Goal: Information Seeking & Learning: Find specific fact

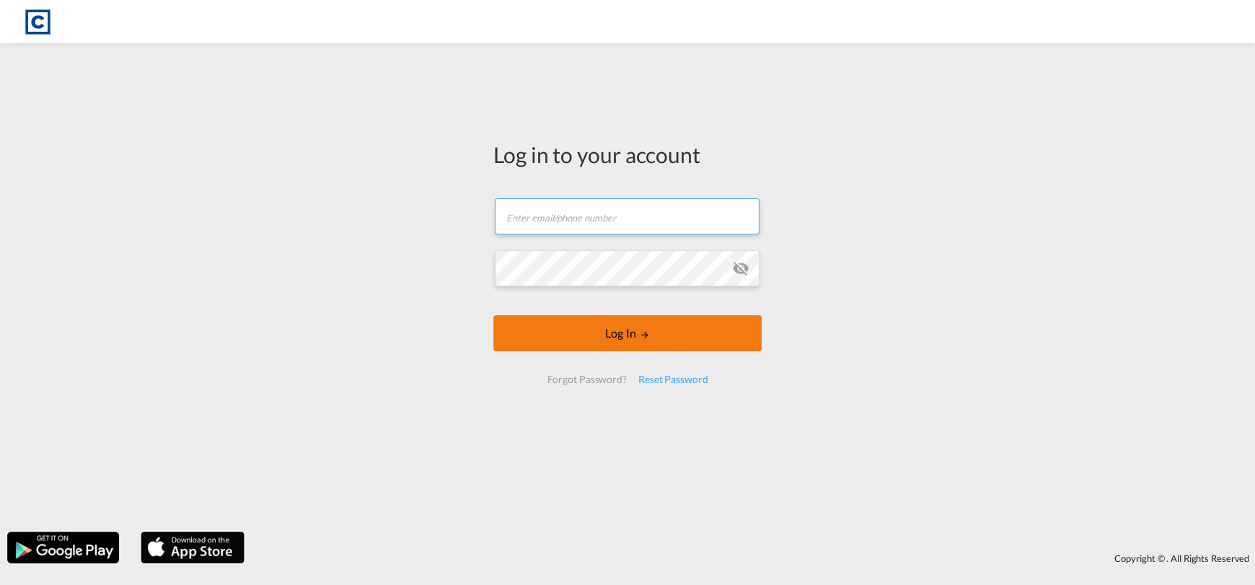
type input "[EMAIL_ADDRESS][DOMAIN_NAME]"
click at [623, 335] on button "Log In" at bounding box center [627, 333] width 268 height 36
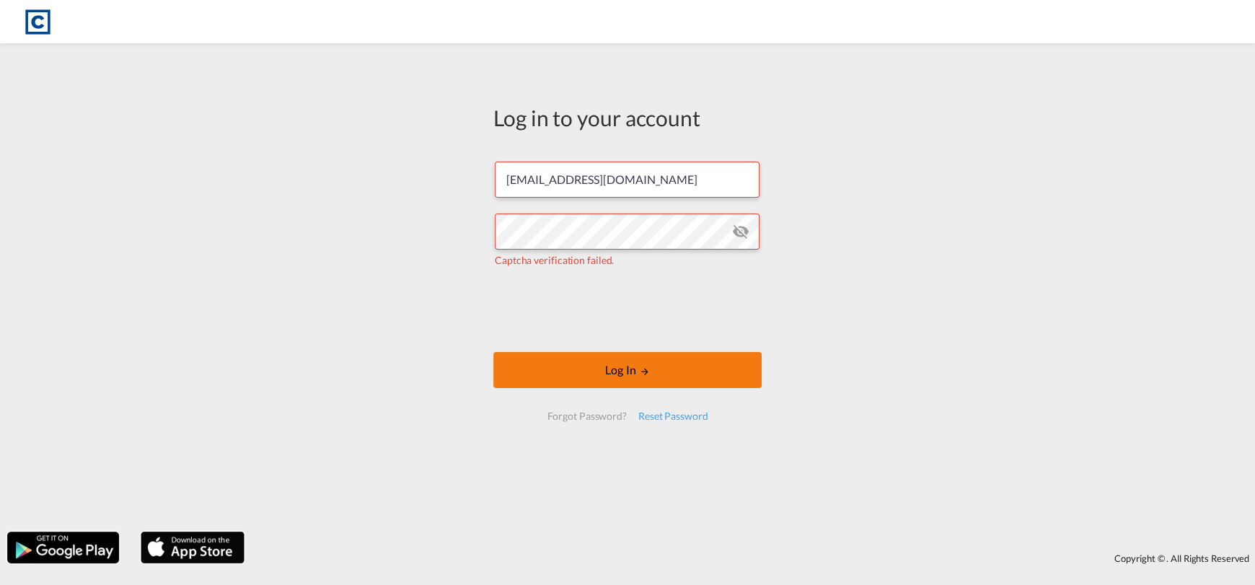
click at [568, 368] on button "Log In" at bounding box center [627, 370] width 268 height 36
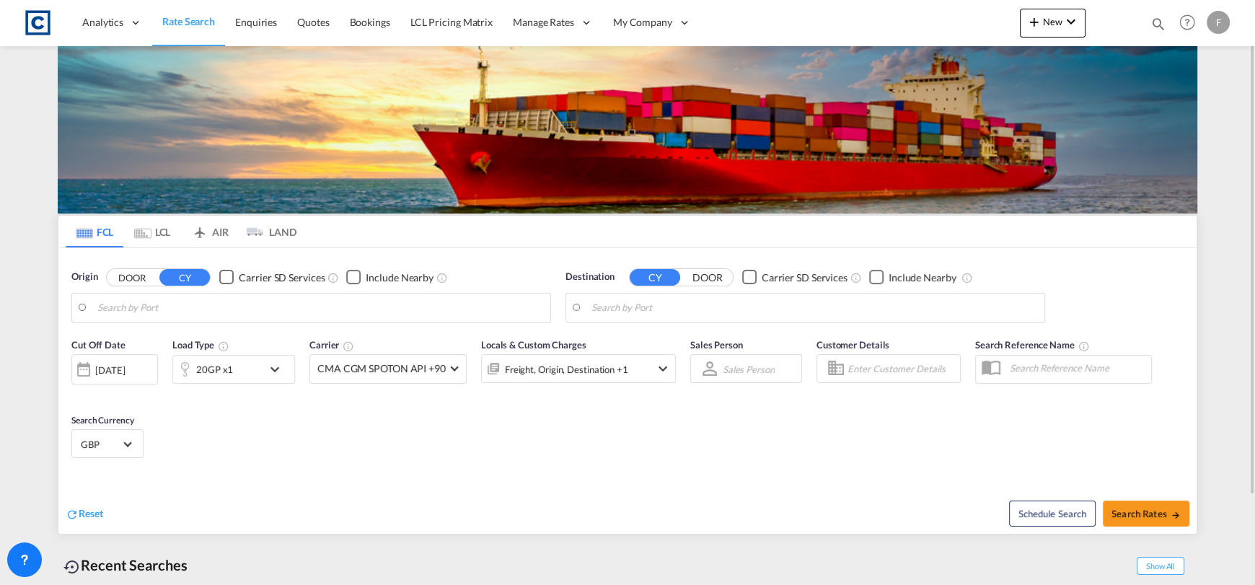
type input "GB-S36, Barnsley"
type input "[GEOGRAPHIC_DATA], ZADUR"
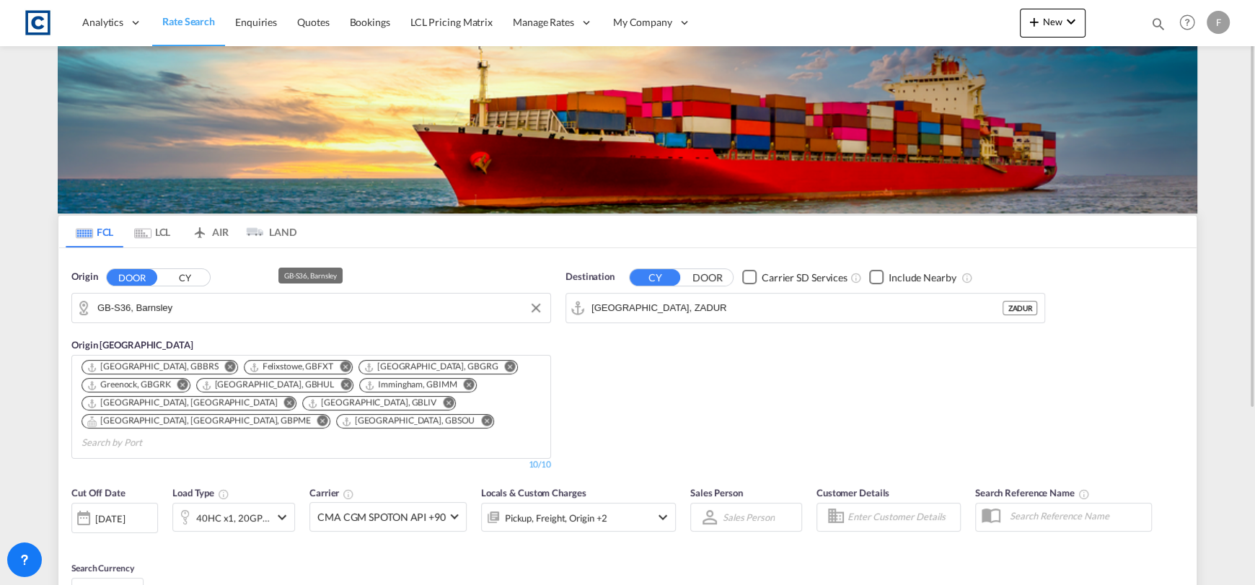
click at [198, 309] on input "GB-S36, Barnsley" at bounding box center [320, 308] width 446 height 22
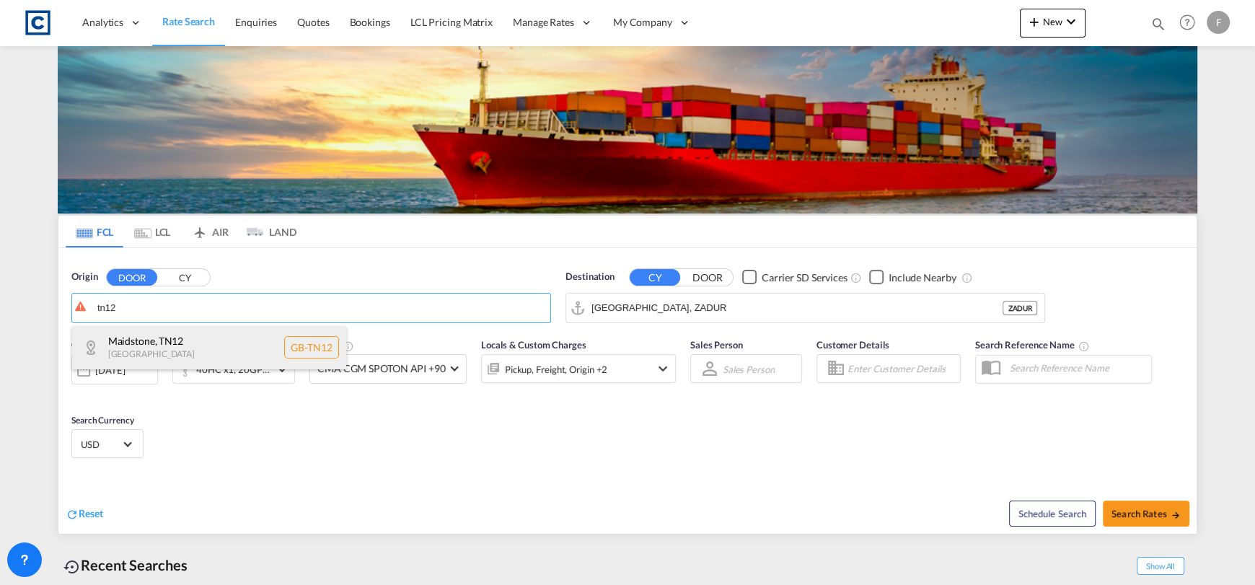
click at [276, 333] on div "[GEOGRAPHIC_DATA] [GEOGRAPHIC_DATA]-TN12" at bounding box center [209, 347] width 274 height 43
type input "GB-TN12, Maidstone"
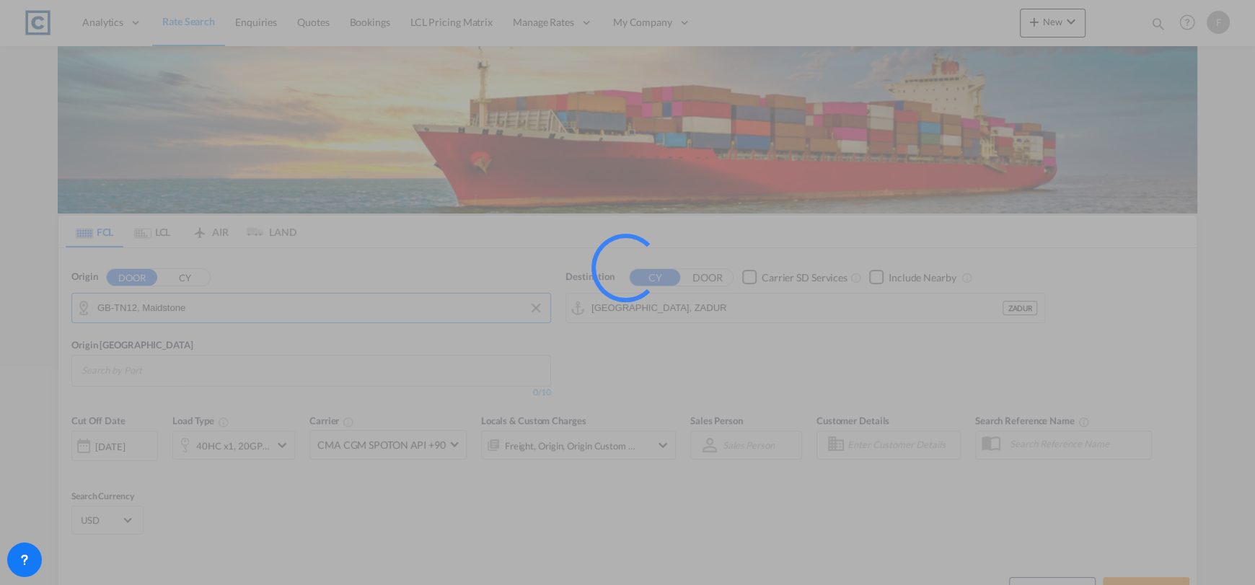
click at [755, 303] on div at bounding box center [627, 292] width 1255 height 585
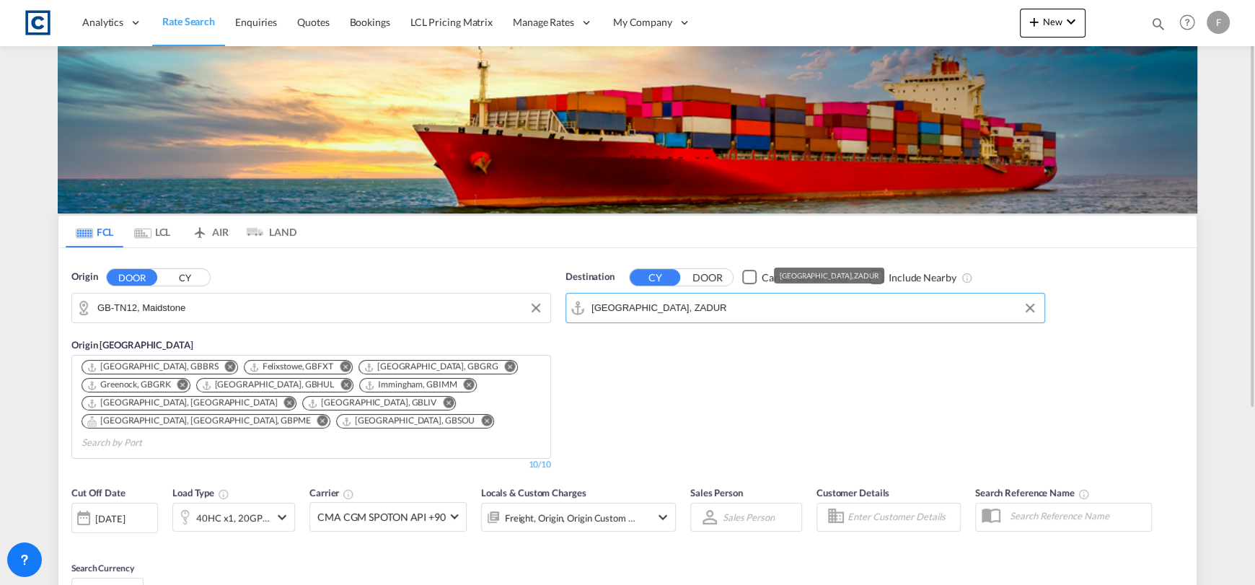
click at [706, 307] on input "[GEOGRAPHIC_DATA], ZADUR" at bounding box center [815, 308] width 446 height 22
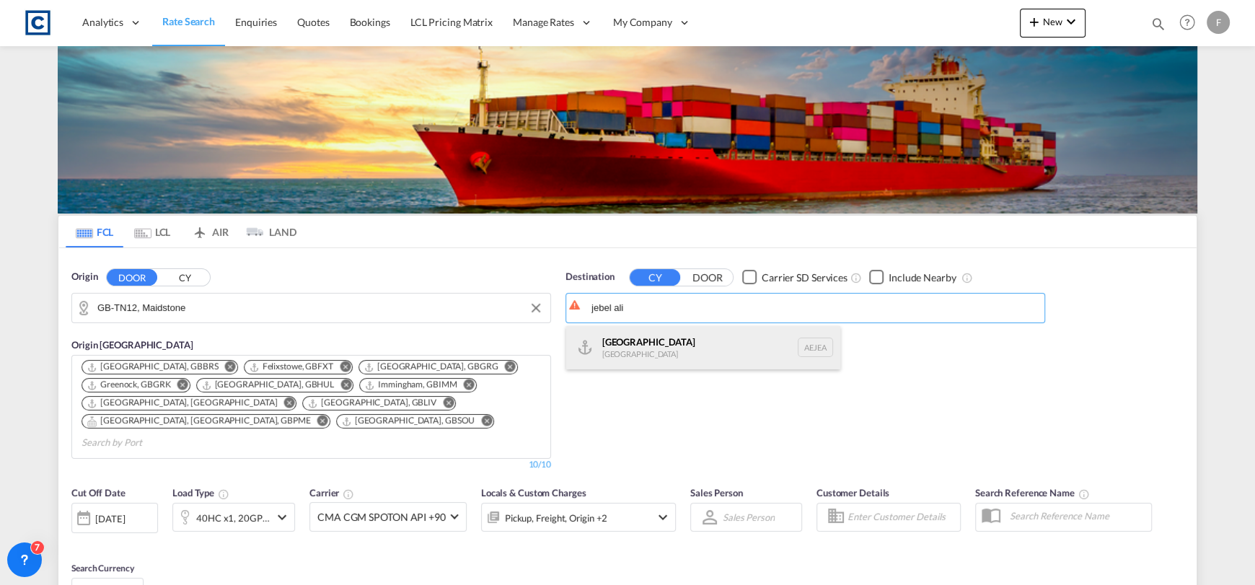
click at [775, 341] on div "[GEOGRAPHIC_DATA] [GEOGRAPHIC_DATA]" at bounding box center [703, 347] width 274 height 43
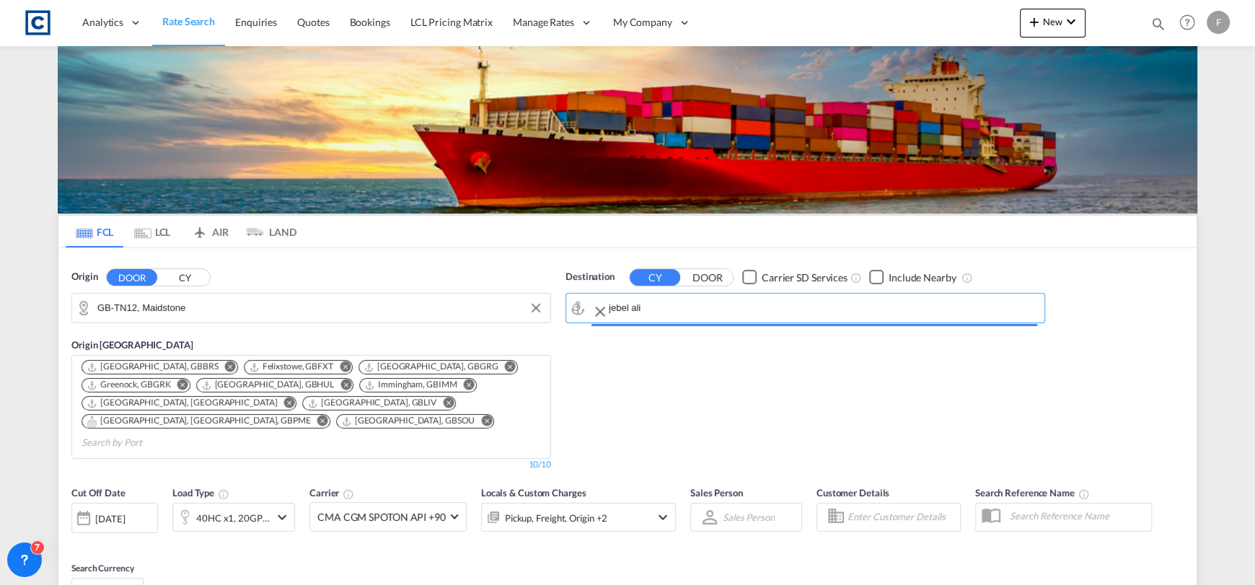
type input "[GEOGRAPHIC_DATA], [GEOGRAPHIC_DATA]"
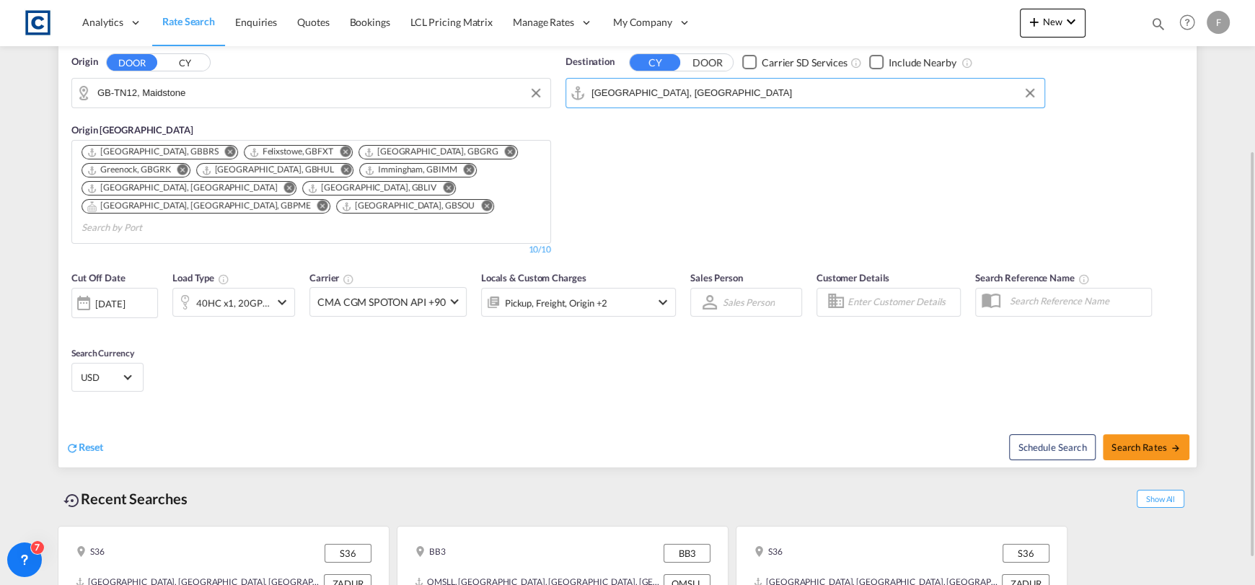
scroll to position [253, 0]
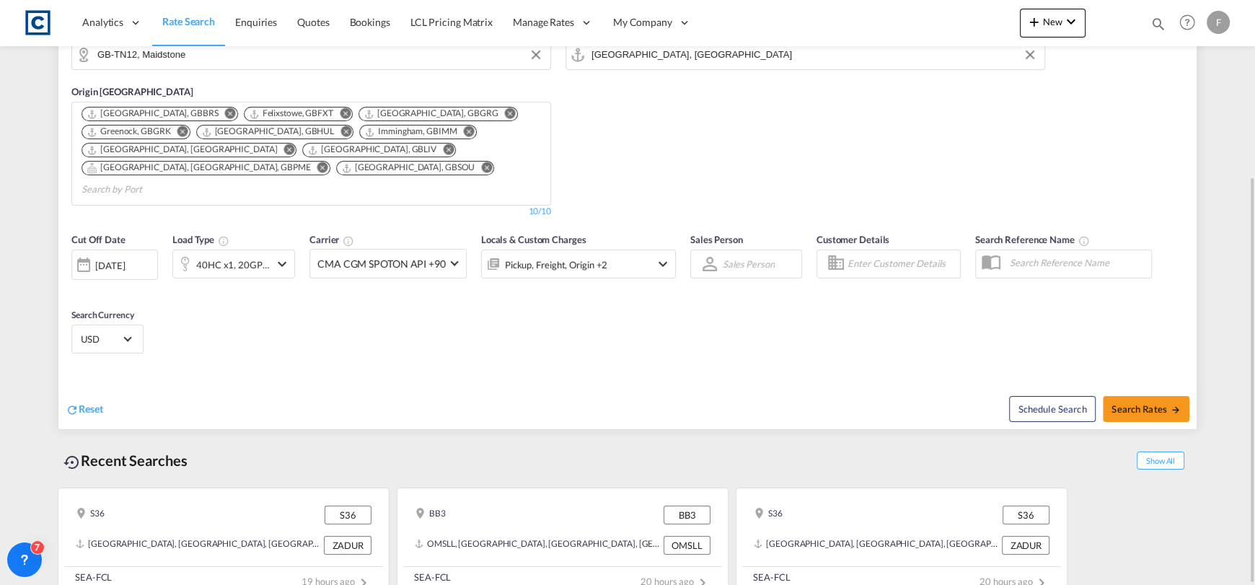
click at [125, 259] on div "[DATE]" at bounding box center [110, 265] width 30 height 13
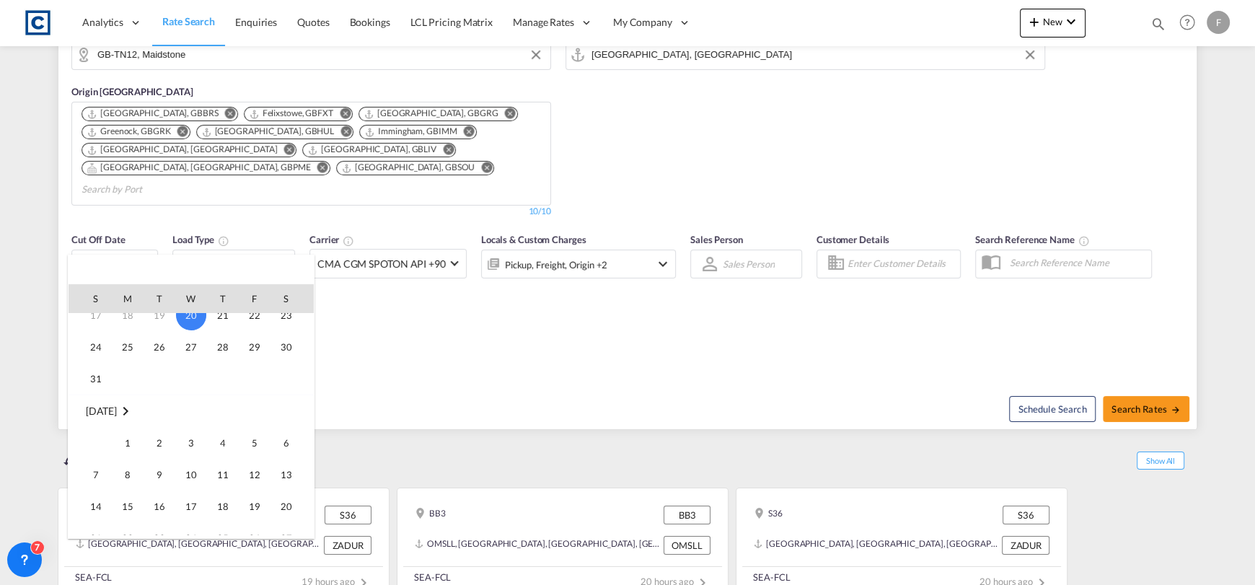
scroll to position [144, 0]
click at [131, 409] on span "1" at bounding box center [127, 408] width 29 height 29
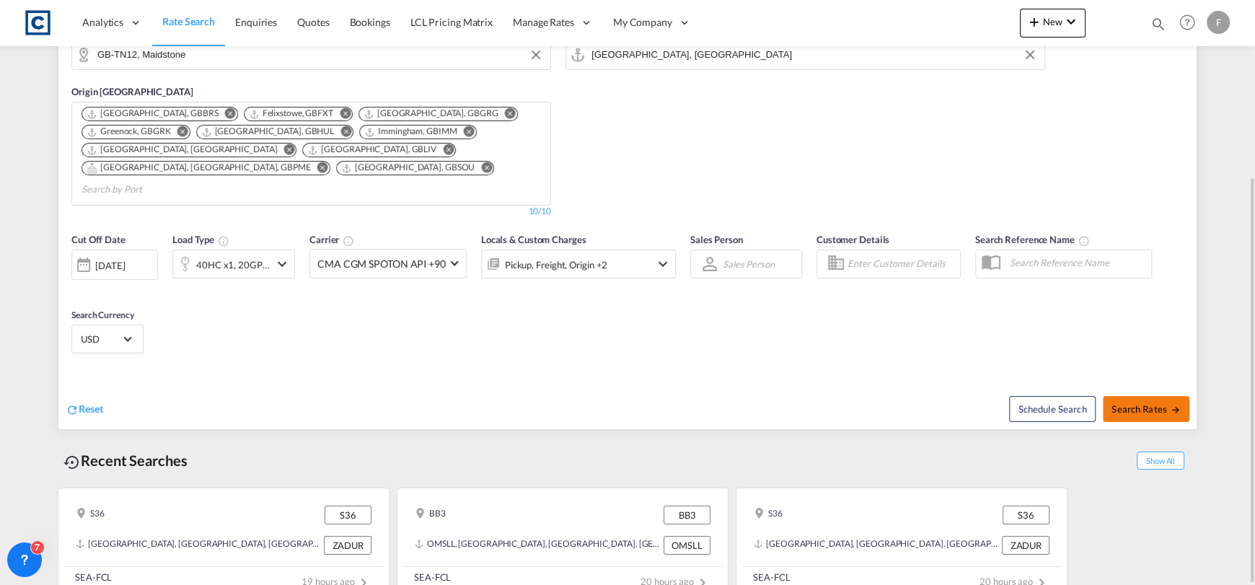
click at [1138, 403] on span "Search Rates" at bounding box center [1146, 409] width 69 height 12
type input "TN12 to AEJEA / [DATE]"
